Goal: Navigation & Orientation: Find specific page/section

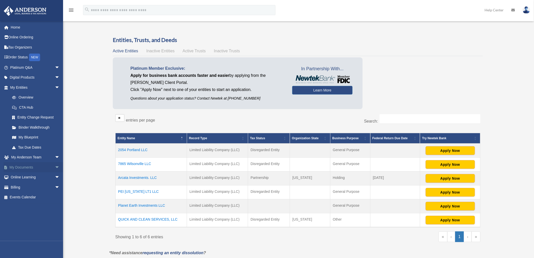
click at [55, 164] on span "arrow_drop_down" at bounding box center [60, 167] width 10 height 10
click at [24, 207] on link "Notarize" at bounding box center [37, 207] width 60 height 10
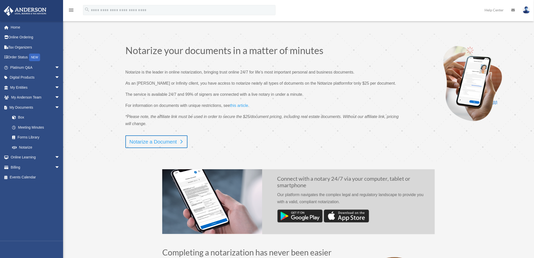
click at [167, 144] on link "Notarize a Document" at bounding box center [156, 141] width 62 height 13
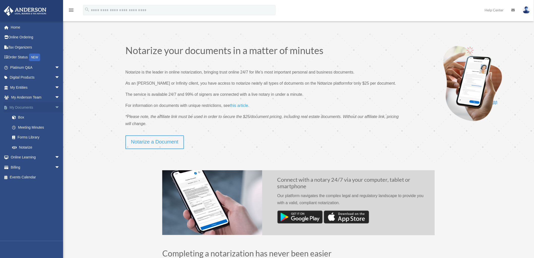
click at [24, 105] on link "My Documents arrow_drop_down" at bounding box center [36, 107] width 64 height 10
click at [22, 117] on link "Box" at bounding box center [37, 117] width 60 height 10
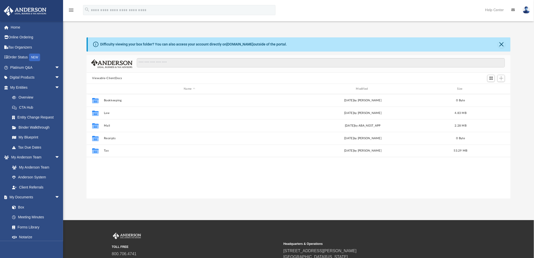
scroll to position [110, 420]
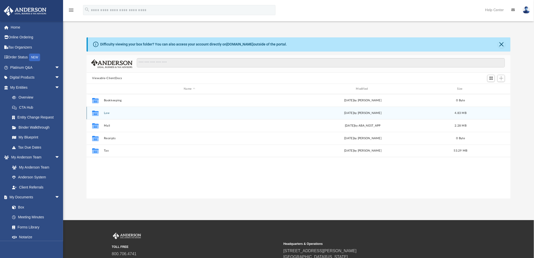
click at [107, 112] on button "Law" at bounding box center [189, 112] width 171 height 3
click at [113, 113] on button "Other Entities" at bounding box center [189, 112] width 171 height 3
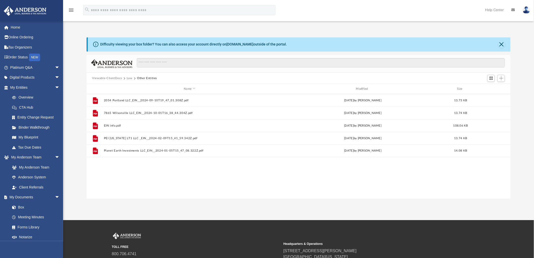
click at [128, 77] on button "Law" at bounding box center [130, 78] width 6 height 5
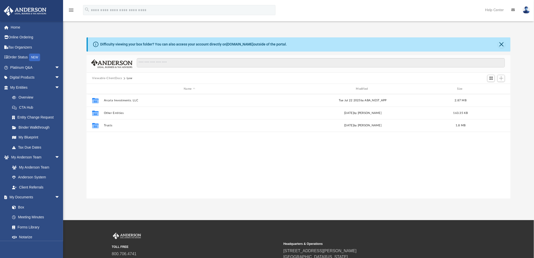
click at [98, 77] on button "Viewable-ClientDocs" at bounding box center [107, 78] width 30 height 5
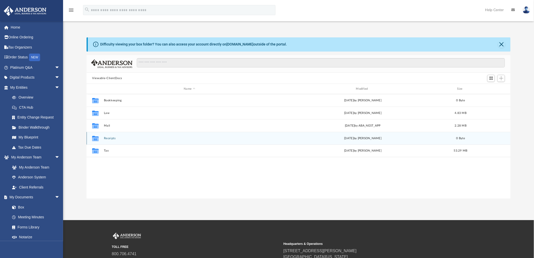
click at [112, 138] on button "Receipts" at bounding box center [189, 137] width 171 height 3
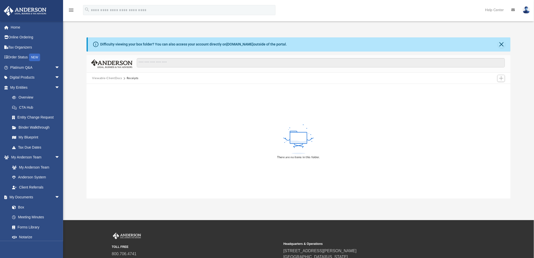
click at [109, 76] on button "Viewable-ClientDocs" at bounding box center [107, 78] width 30 height 5
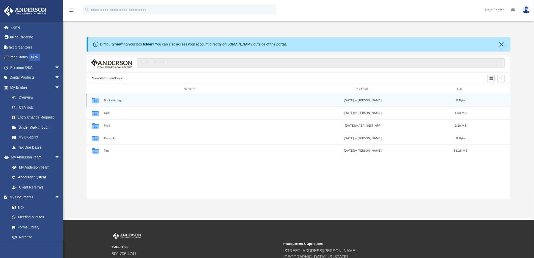
click at [114, 97] on div "Collaborated Folder Bookkeeping [DATE] by [PERSON_NAME] 0 Byte" at bounding box center [299, 100] width 424 height 13
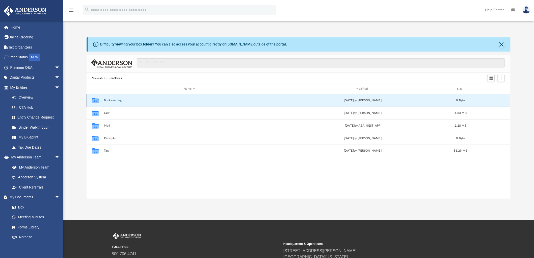
click at [113, 99] on button "Bookkeeping" at bounding box center [189, 100] width 171 height 3
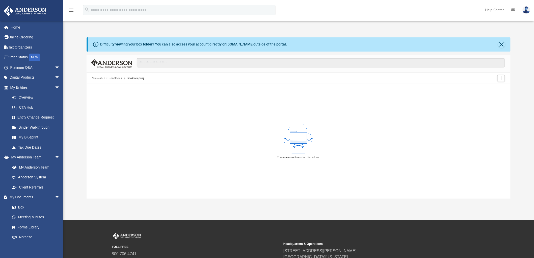
click at [116, 77] on button "Viewable-ClientDocs" at bounding box center [107, 78] width 30 height 5
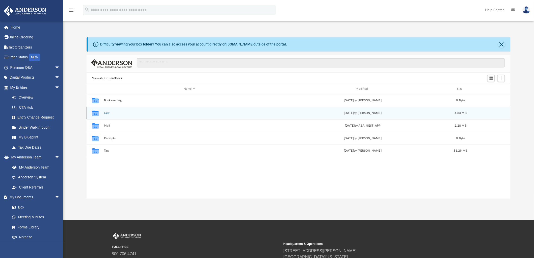
click at [102, 112] on div "Collaborated Folder Law [DATE] by [PERSON_NAME] 4.83 MB" at bounding box center [299, 112] width 424 height 13
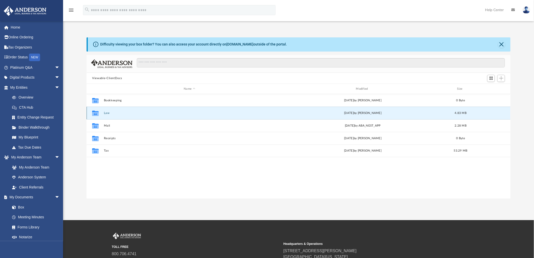
click at [107, 112] on button "Law" at bounding box center [189, 112] width 171 height 3
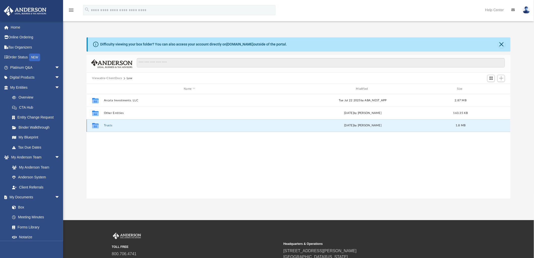
click at [111, 126] on button "Trusts" at bounding box center [189, 125] width 171 height 3
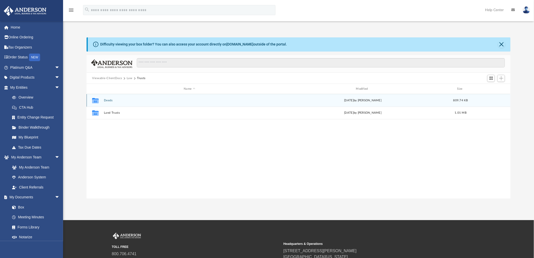
click at [110, 99] on button "Deeds" at bounding box center [189, 100] width 171 height 3
click at [143, 99] on button "Deed - [STREET_ADDRESS] and Vacant Land - Parcel No. 00395833" at bounding box center [189, 100] width 171 height 3
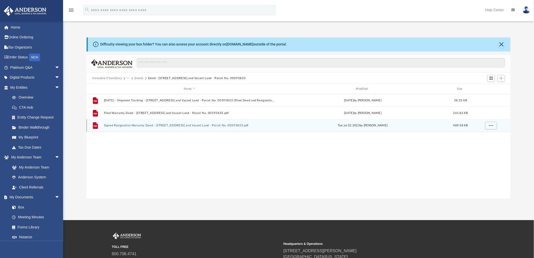
click at [182, 126] on button "Signed Resignation Warranty Deed - [STREET_ADDRESS] and Vacant Land - Parcel No…" at bounding box center [189, 125] width 171 height 3
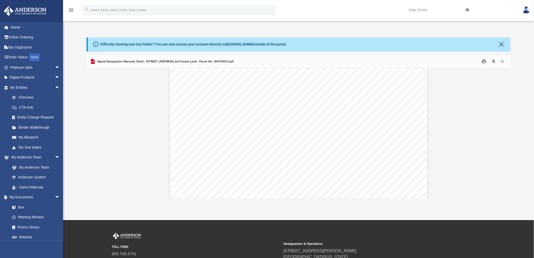
scroll to position [0, 0]
click at [503, 61] on button "Close" at bounding box center [502, 62] width 9 height 8
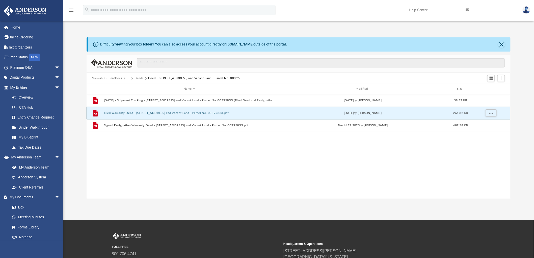
click at [184, 112] on button "Filed Warranty Deed - [STREET_ADDRESS] and Vacant Land - Parcel No. 00395833.pdf" at bounding box center [189, 112] width 171 height 3
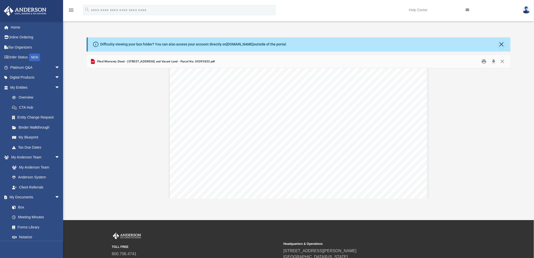
scroll to position [1261, 0]
click at [502, 45] on button "Close" at bounding box center [501, 44] width 7 height 7
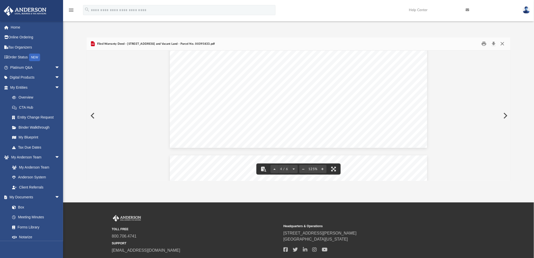
click at [503, 44] on button "Close" at bounding box center [502, 44] width 9 height 8
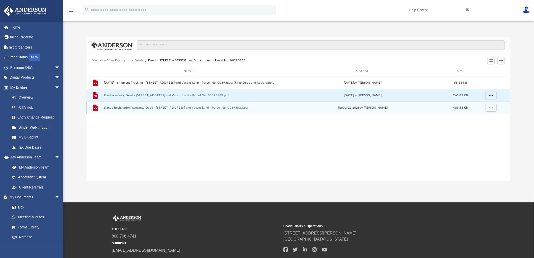
click at [146, 107] on button "Signed Resignation Warranty Deed - [STREET_ADDRESS] and Vacant Land - Parcel No…" at bounding box center [189, 107] width 171 height 3
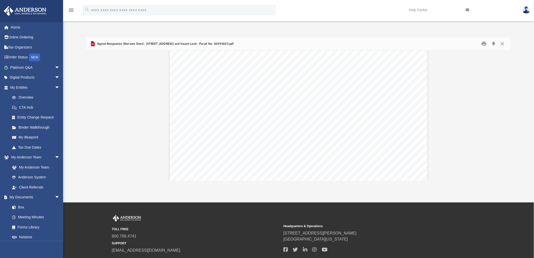
scroll to position [112, 0]
click at [501, 44] on button "Close" at bounding box center [502, 44] width 9 height 8
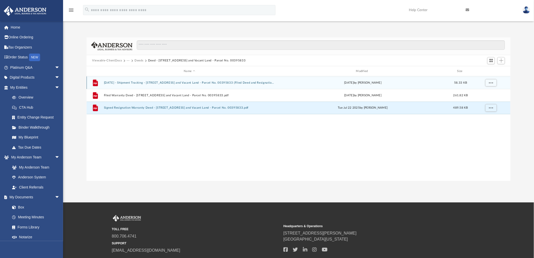
click at [128, 82] on button "[DATE] - Shipment Tracking - [STREET_ADDRESS] and Vacant Land - Parcel No. 0039…" at bounding box center [189, 82] width 171 height 3
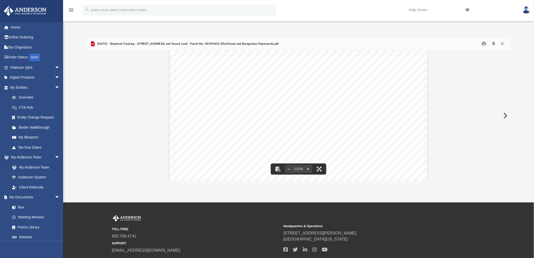
scroll to position [0, 0]
click at [503, 43] on button "Close" at bounding box center [502, 44] width 9 height 8
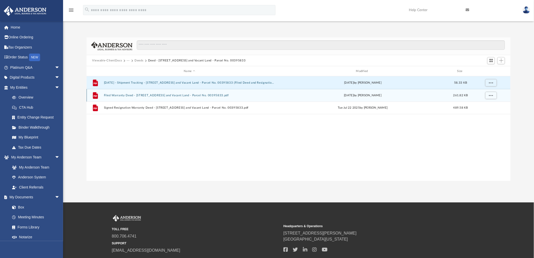
click at [175, 94] on button "Filed Warranty Deed - [STREET_ADDRESS] and Vacant Land - Parcel No. 00395833.pdf" at bounding box center [189, 95] width 171 height 3
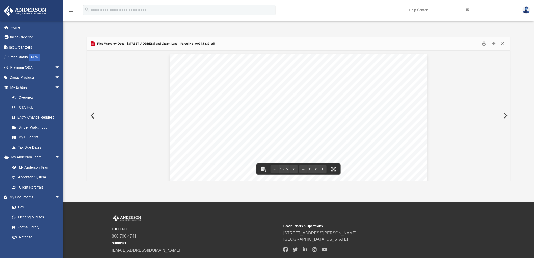
click at [504, 42] on button "Close" at bounding box center [502, 44] width 9 height 8
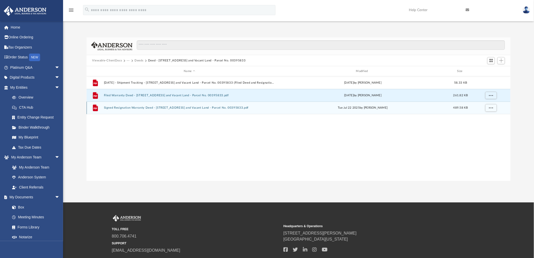
click at [183, 108] on button "Signed Resignation Warranty Deed - [STREET_ADDRESS] and Vacant Land - Parcel No…" at bounding box center [189, 107] width 171 height 3
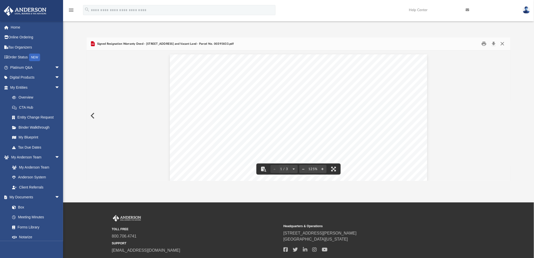
click at [501, 43] on button "Close" at bounding box center [502, 44] width 9 height 8
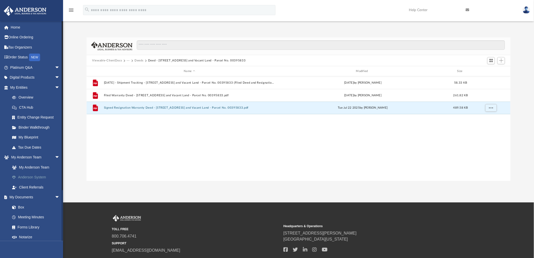
click at [32, 177] on link "Anderson System" at bounding box center [37, 177] width 60 height 10
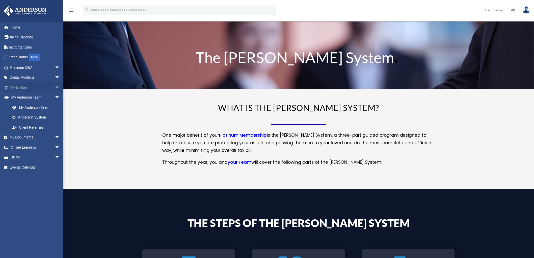
click at [55, 86] on span "arrow_drop_down" at bounding box center [60, 87] width 10 height 10
